Goal: Use online tool/utility: Utilize a website feature to perform a specific function

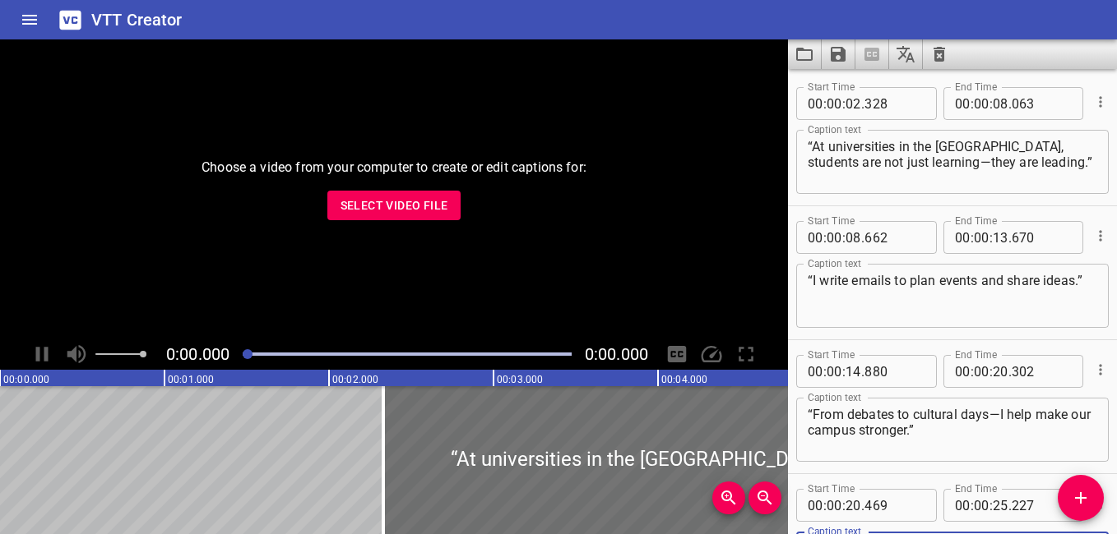
scroll to position [148, 0]
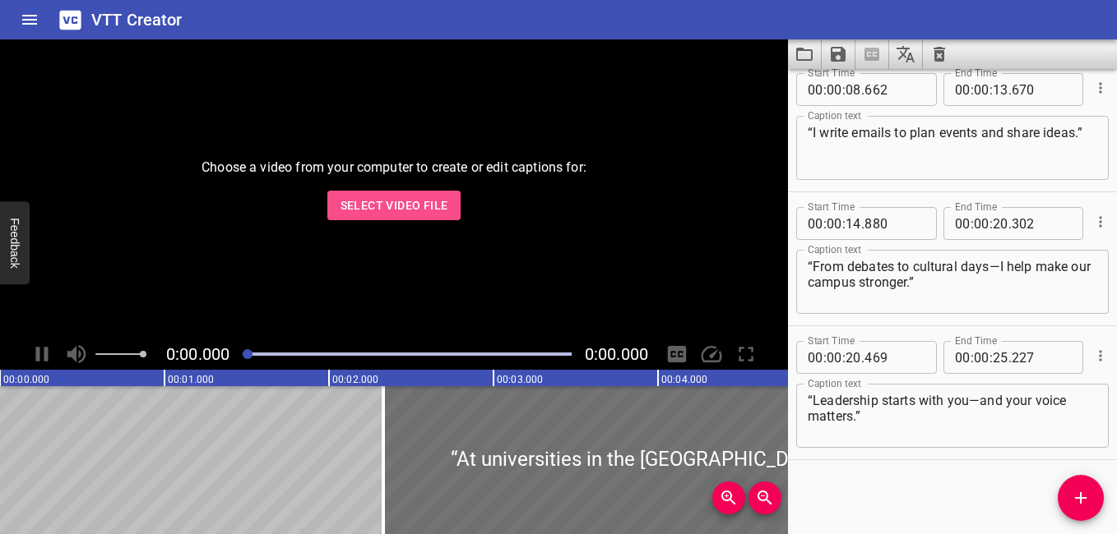
click at [376, 210] on span "Select Video File" at bounding box center [394, 206] width 108 height 21
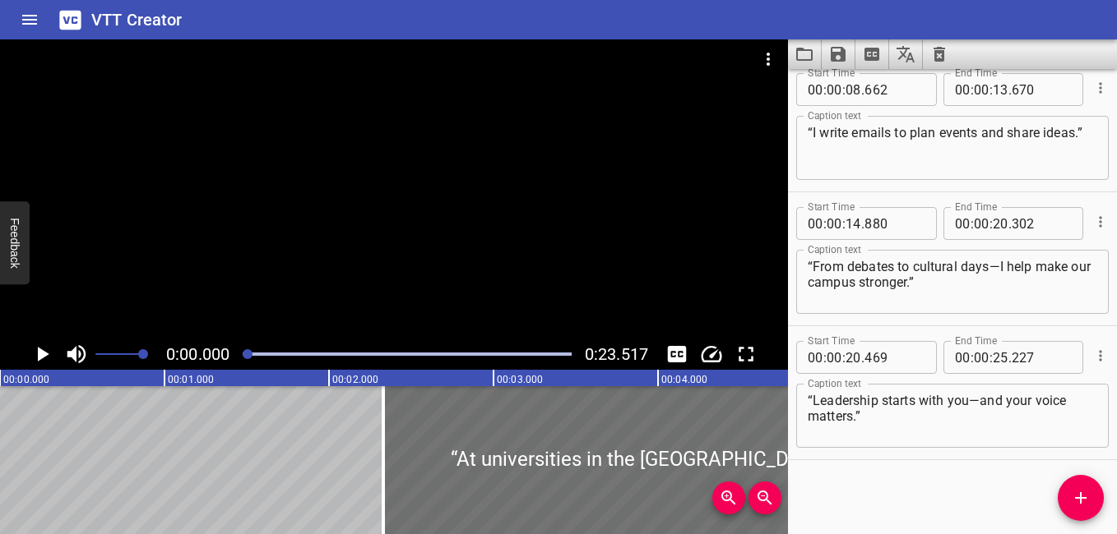
click at [41, 354] on icon "Play/Pause" at bounding box center [44, 354] width 12 height 15
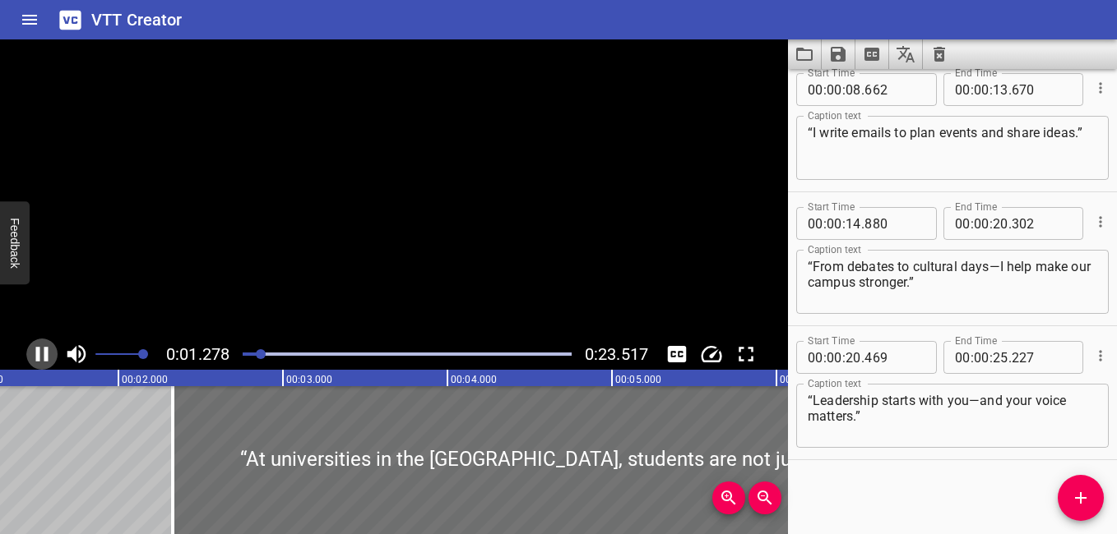
click at [41, 354] on icon "Play/Pause" at bounding box center [42, 354] width 25 height 25
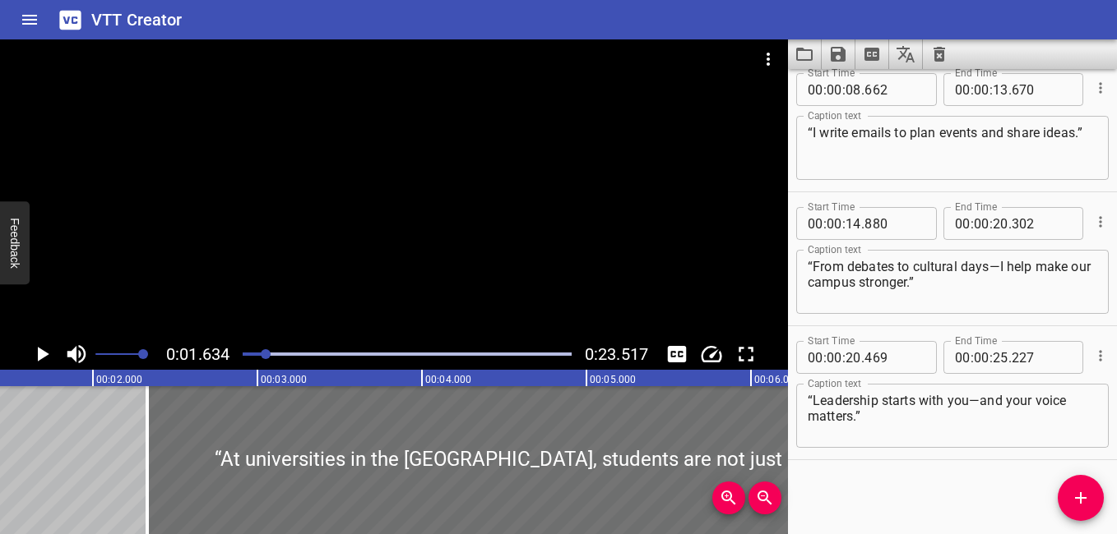
scroll to position [0, 269]
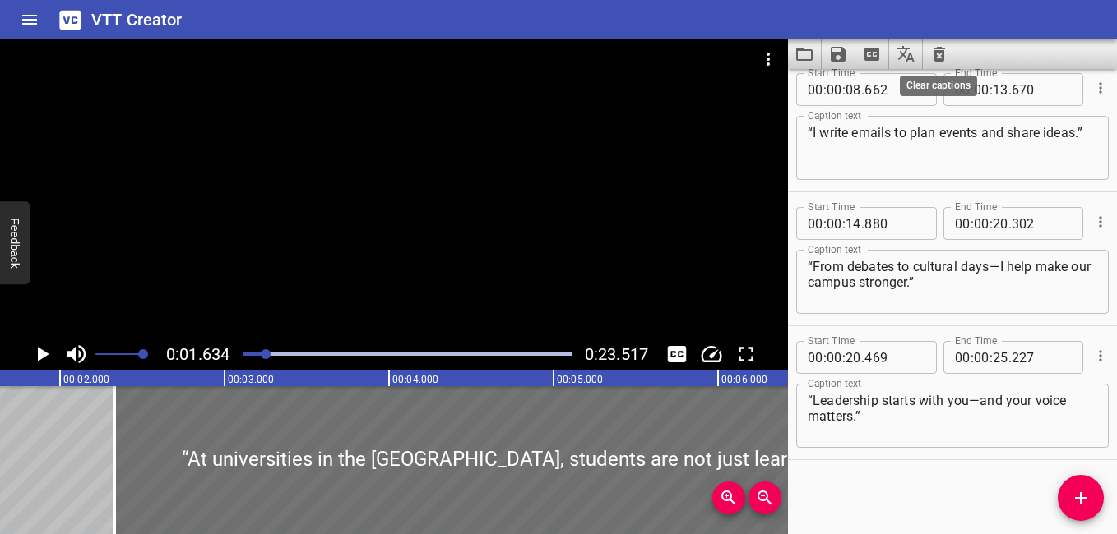
click at [932, 54] on icon "Clear captions" at bounding box center [939, 54] width 20 height 20
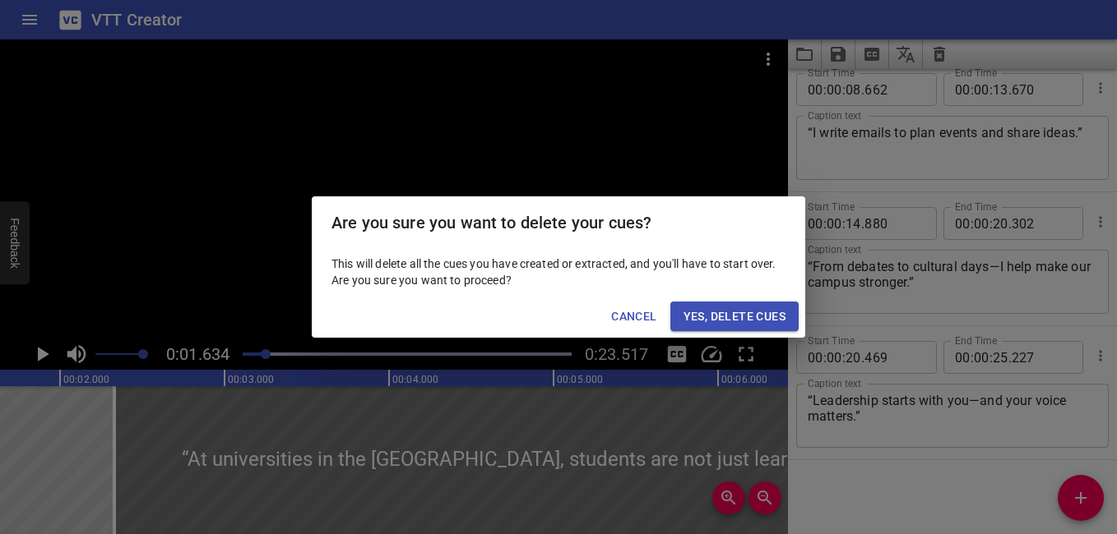
click at [751, 315] on span "Yes, Delete Cues" at bounding box center [734, 317] width 102 height 21
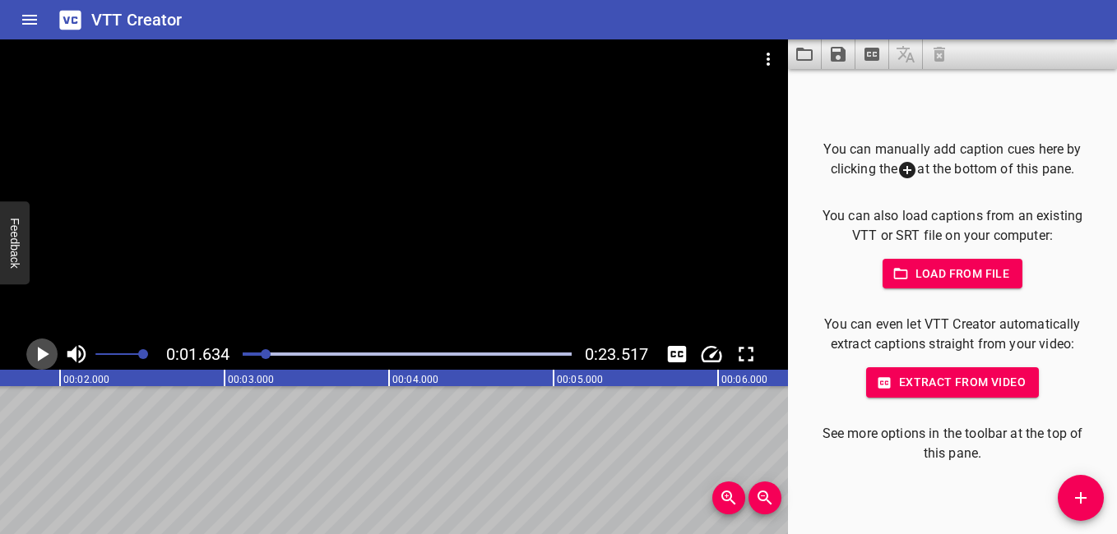
click at [45, 347] on icon "Play/Pause" at bounding box center [42, 354] width 25 height 25
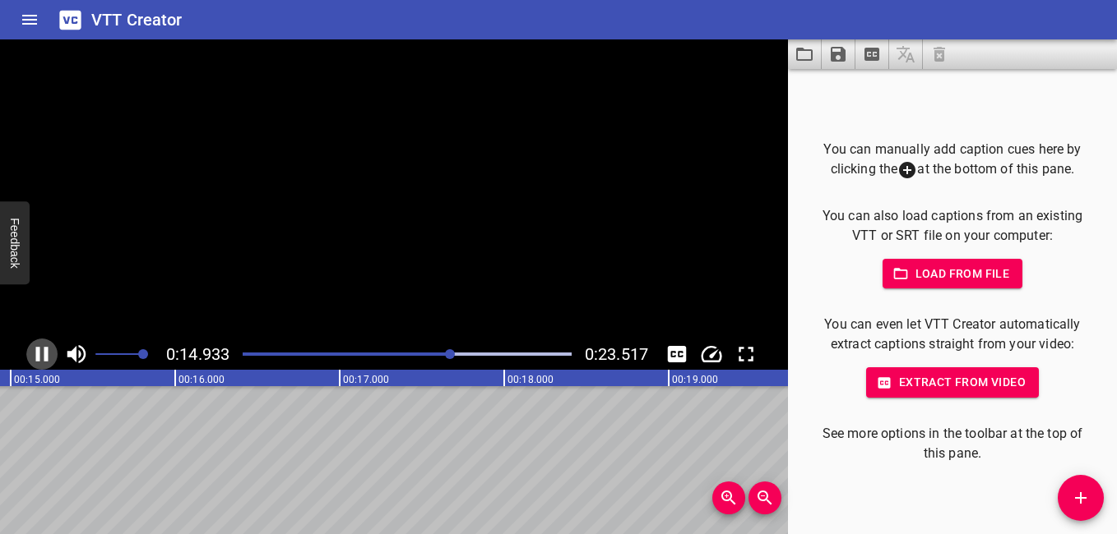
click at [44, 354] on icon "Play/Pause" at bounding box center [42, 354] width 12 height 15
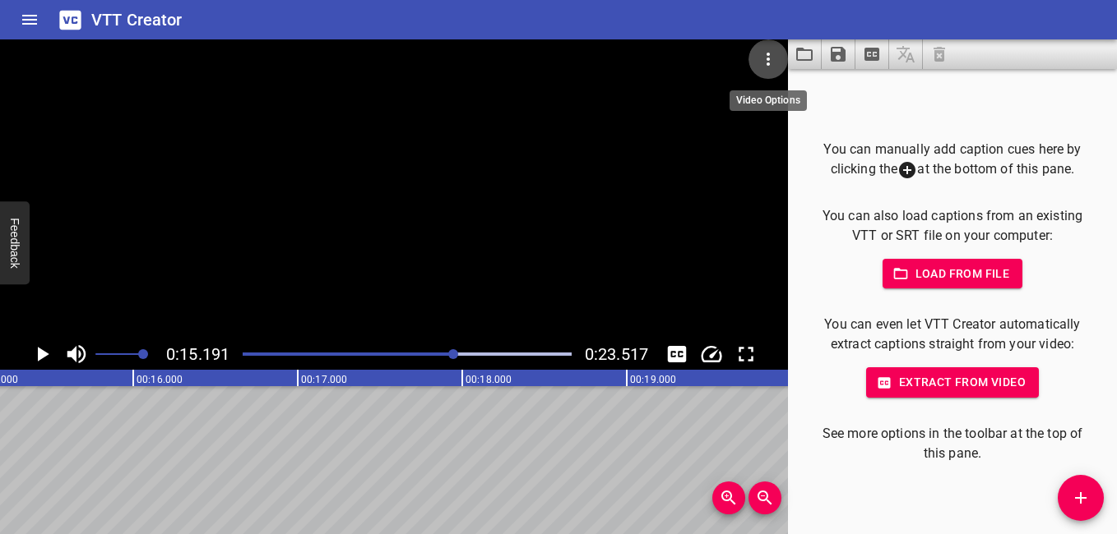
click at [766, 60] on icon "Video Options" at bounding box center [768, 59] width 20 height 20
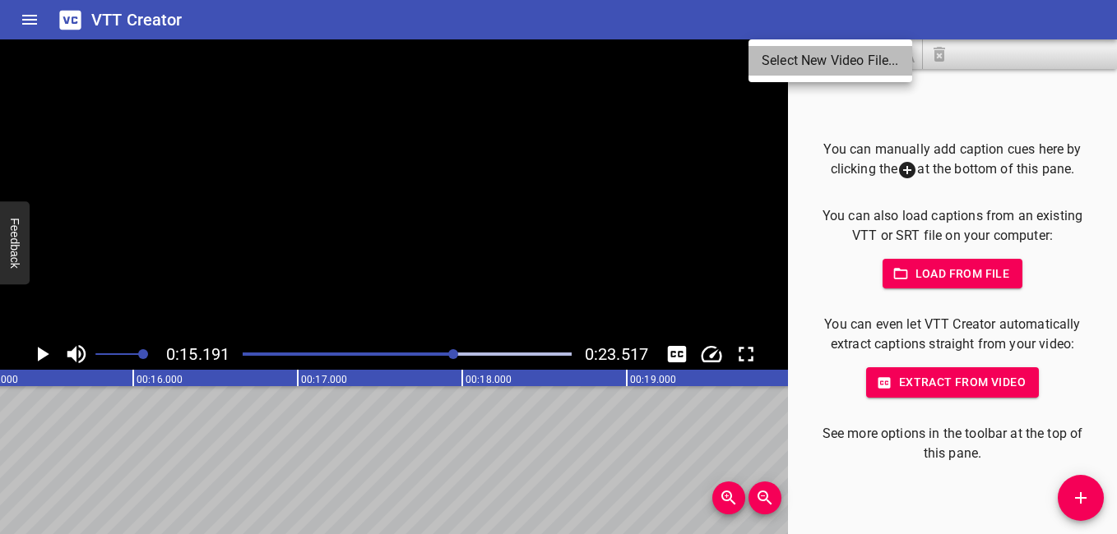
click at [826, 54] on li "Select New Video File..." at bounding box center [830, 61] width 164 height 30
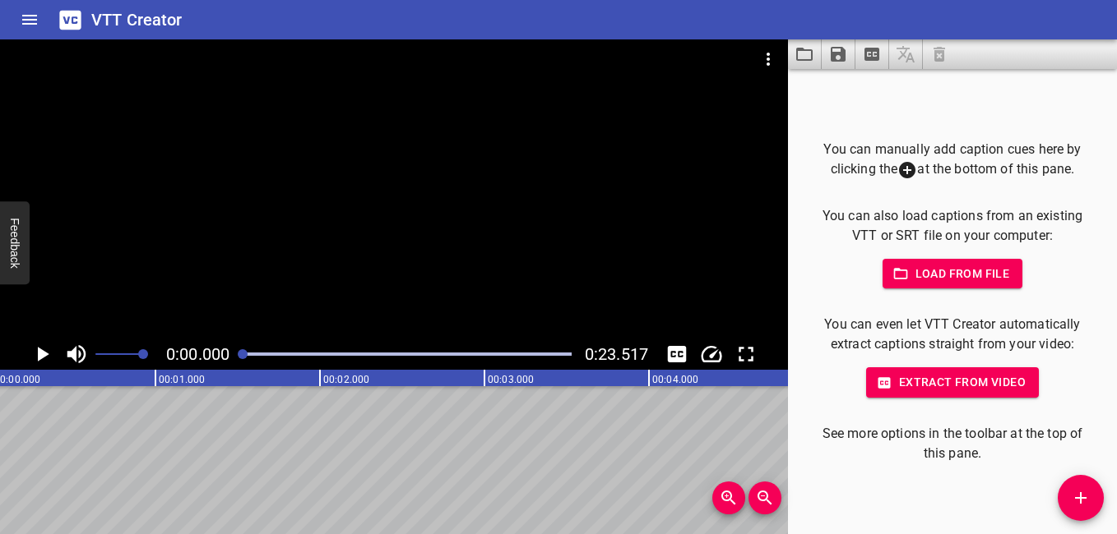
scroll to position [0, 0]
click at [44, 357] on icon "Play/Pause" at bounding box center [44, 354] width 12 height 15
click at [39, 349] on icon "Play/Pause" at bounding box center [42, 354] width 12 height 15
